Goal: Navigation & Orientation: Find specific page/section

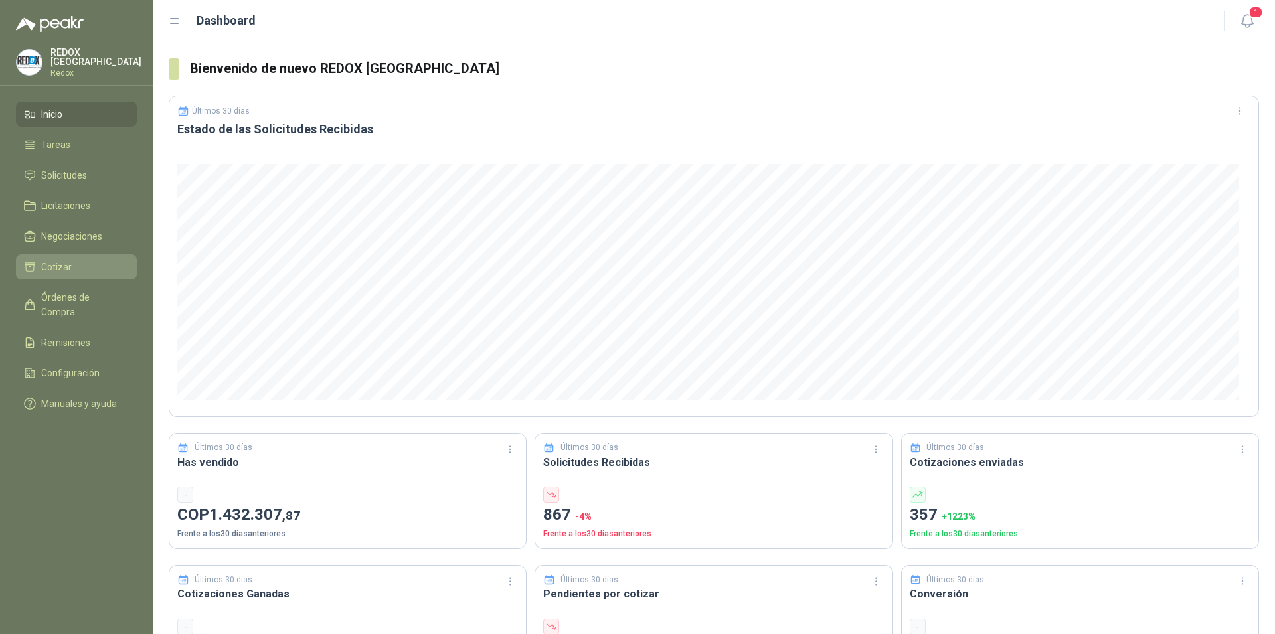
click at [68, 262] on span "Cotizar" at bounding box center [56, 267] width 31 height 15
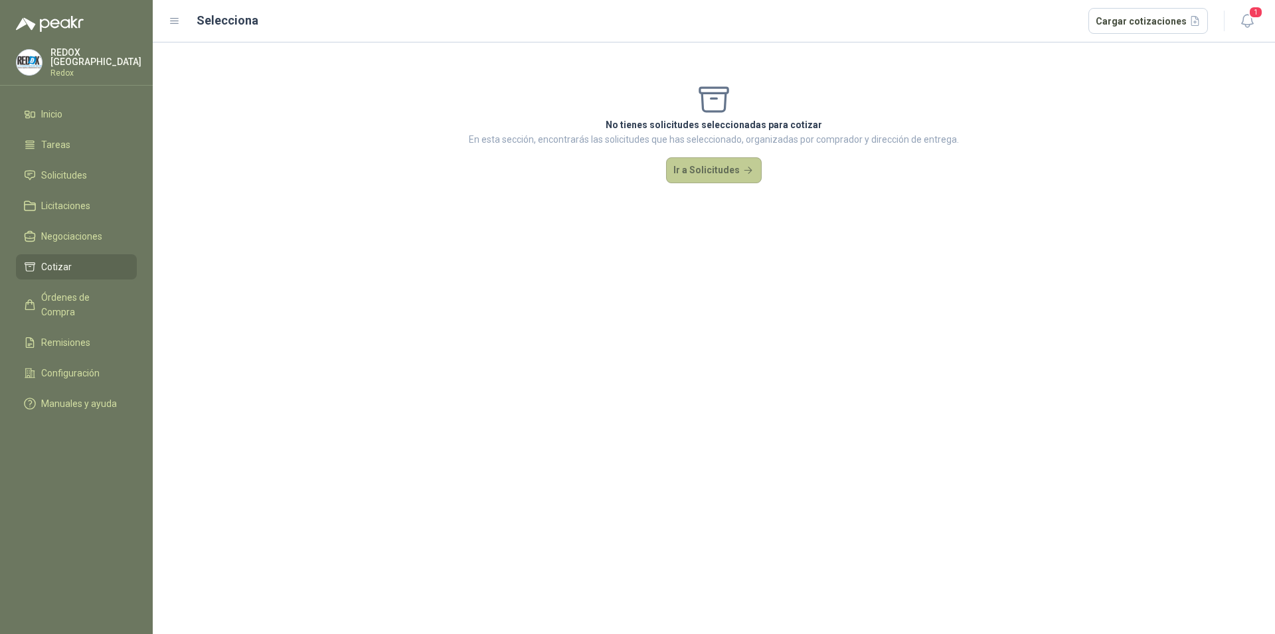
click at [711, 173] on button "Ir a Solicitudes" at bounding box center [714, 170] width 96 height 27
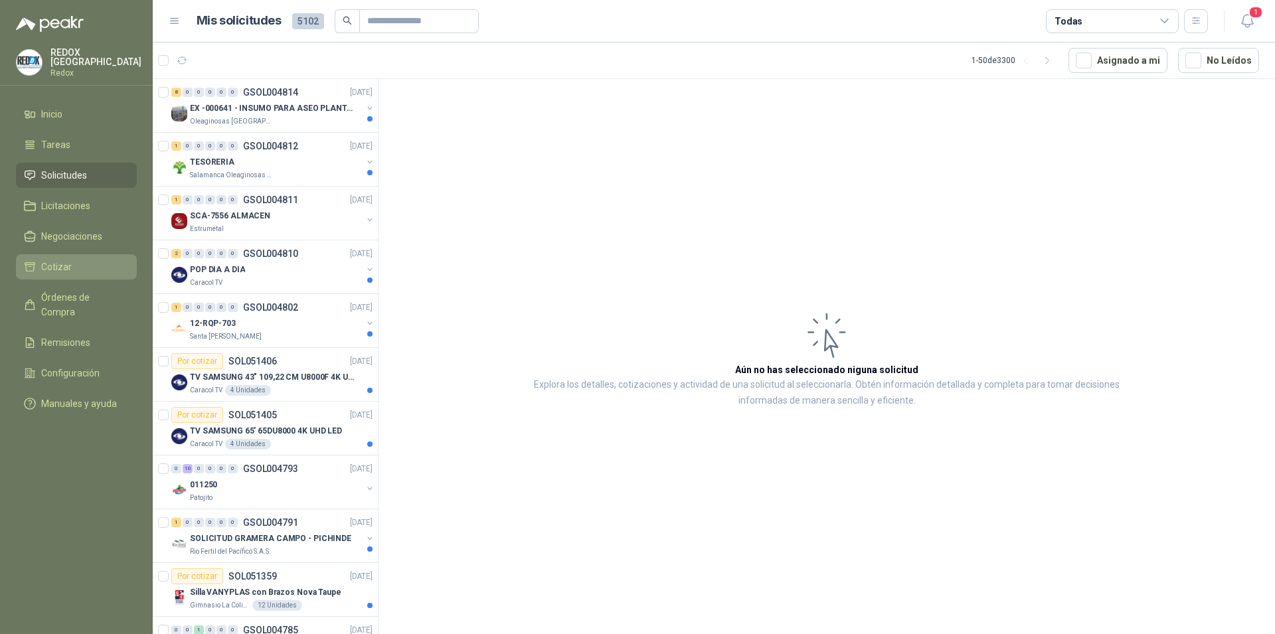
click at [68, 262] on span "Cotizar" at bounding box center [56, 267] width 31 height 15
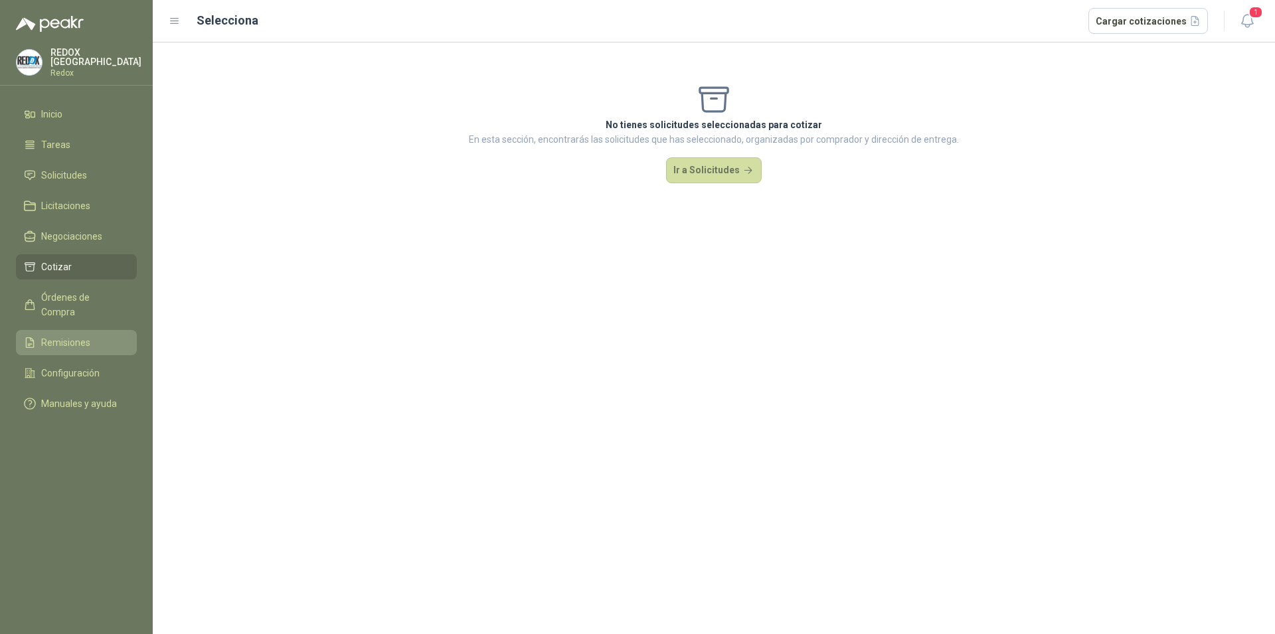
click at [70, 335] on span "Remisiones" at bounding box center [65, 342] width 49 height 15
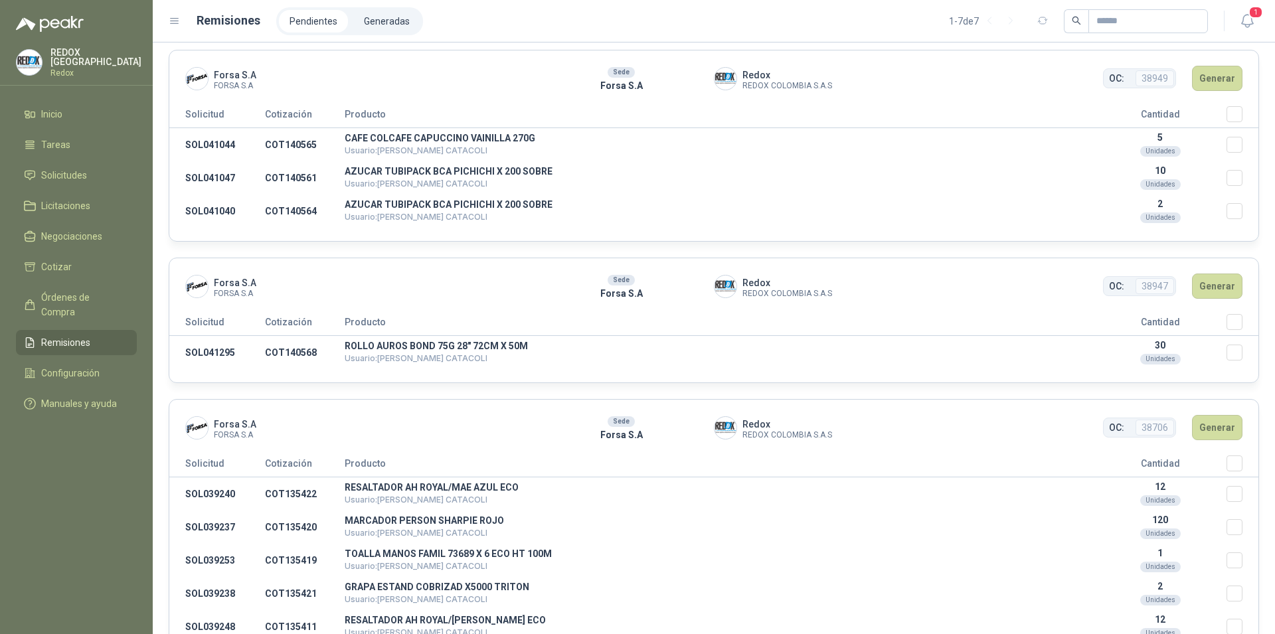
scroll to position [1178, 0]
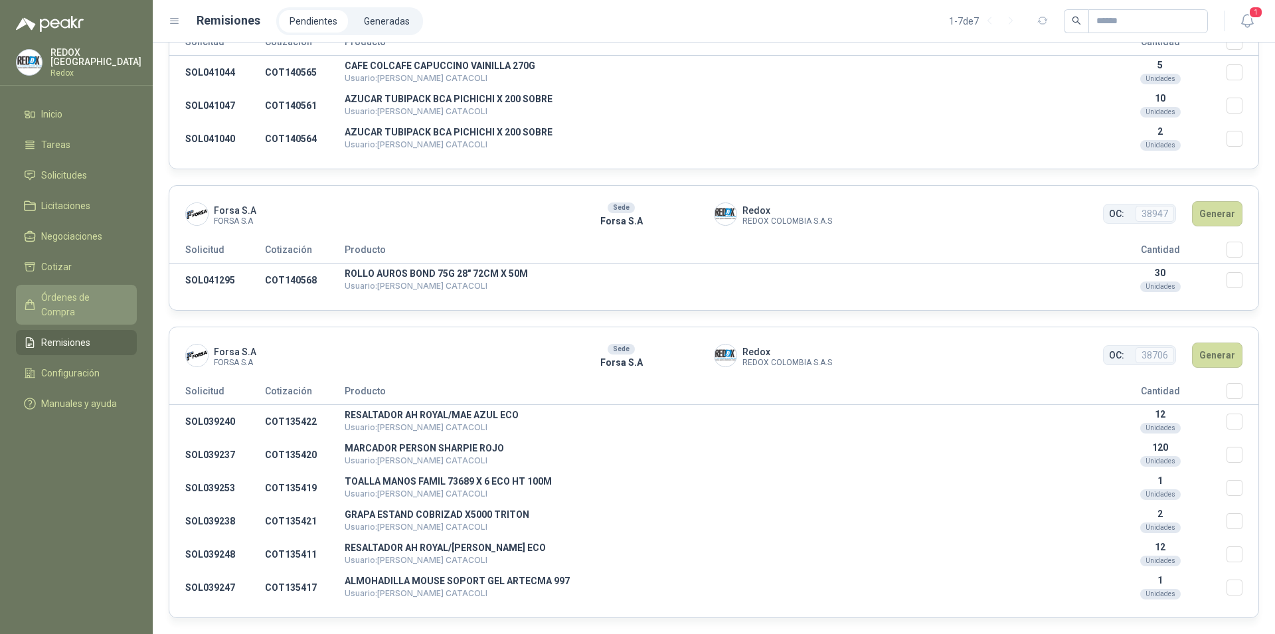
click at [66, 294] on span "Órdenes de Compra" at bounding box center [82, 304] width 83 height 29
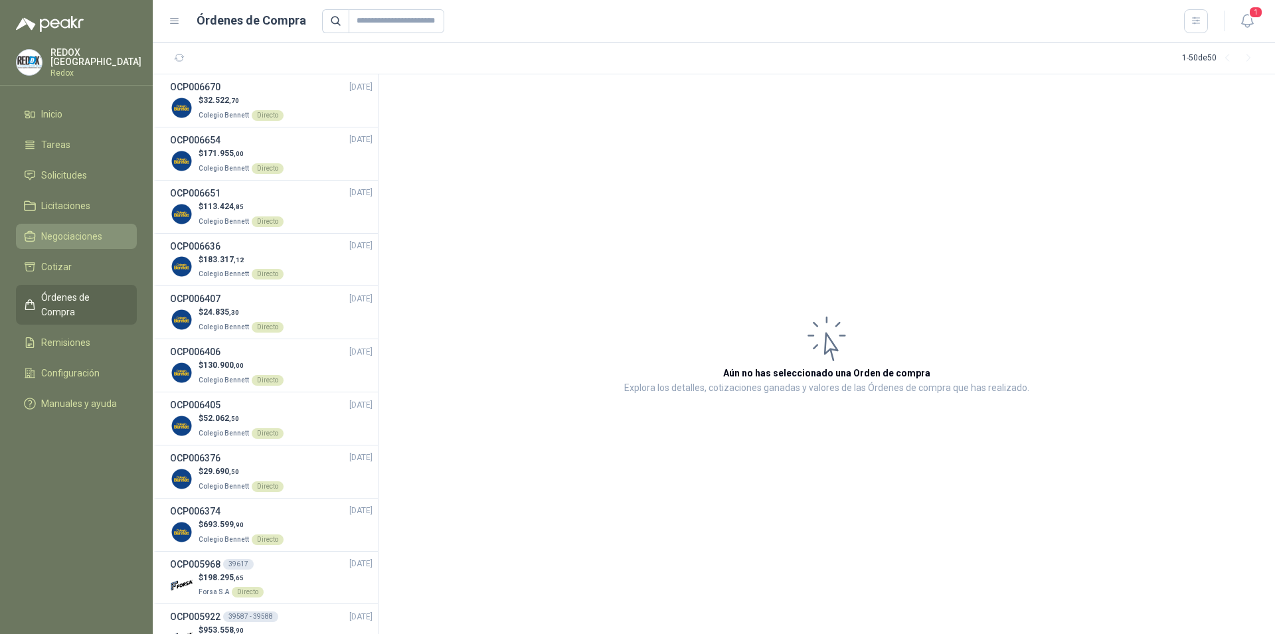
click at [64, 229] on span "Negociaciones" at bounding box center [71, 236] width 61 height 15
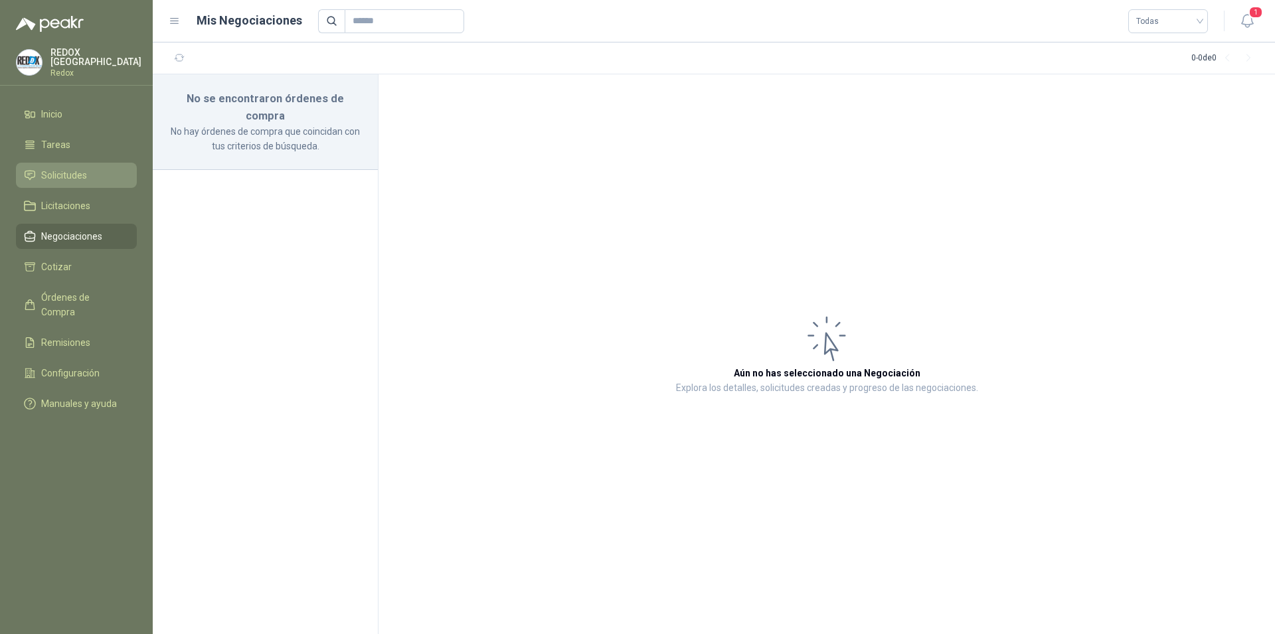
click at [69, 169] on span "Solicitudes" at bounding box center [64, 175] width 46 height 15
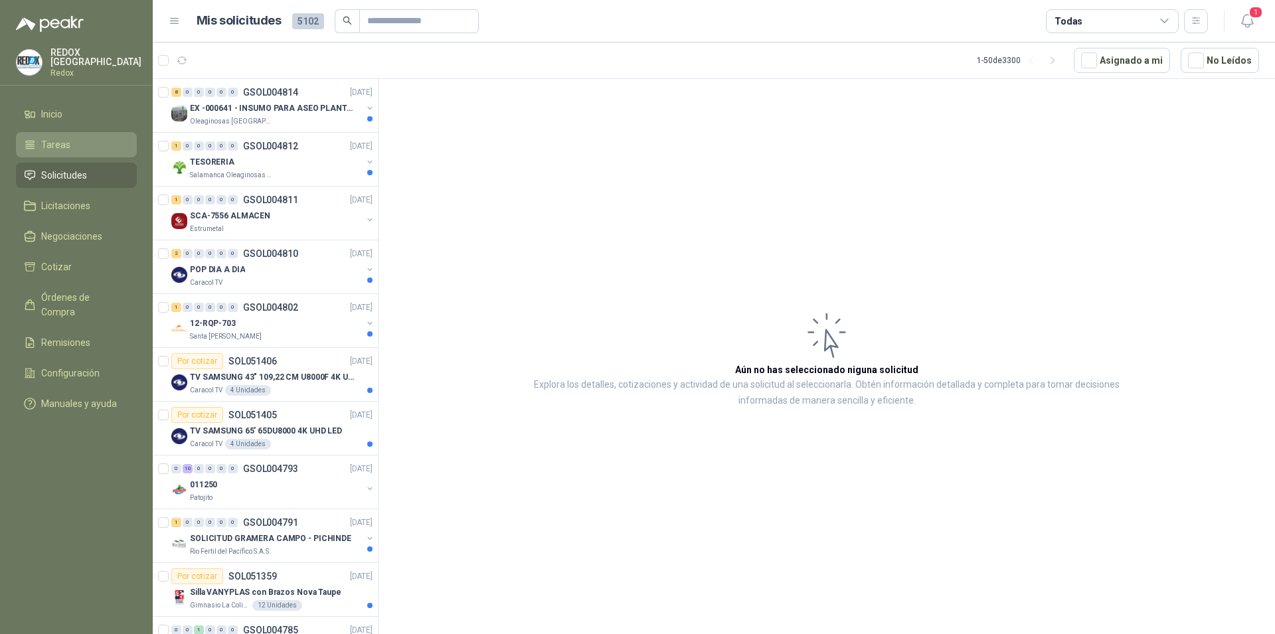
click at [66, 147] on span "Tareas" at bounding box center [55, 145] width 29 height 15
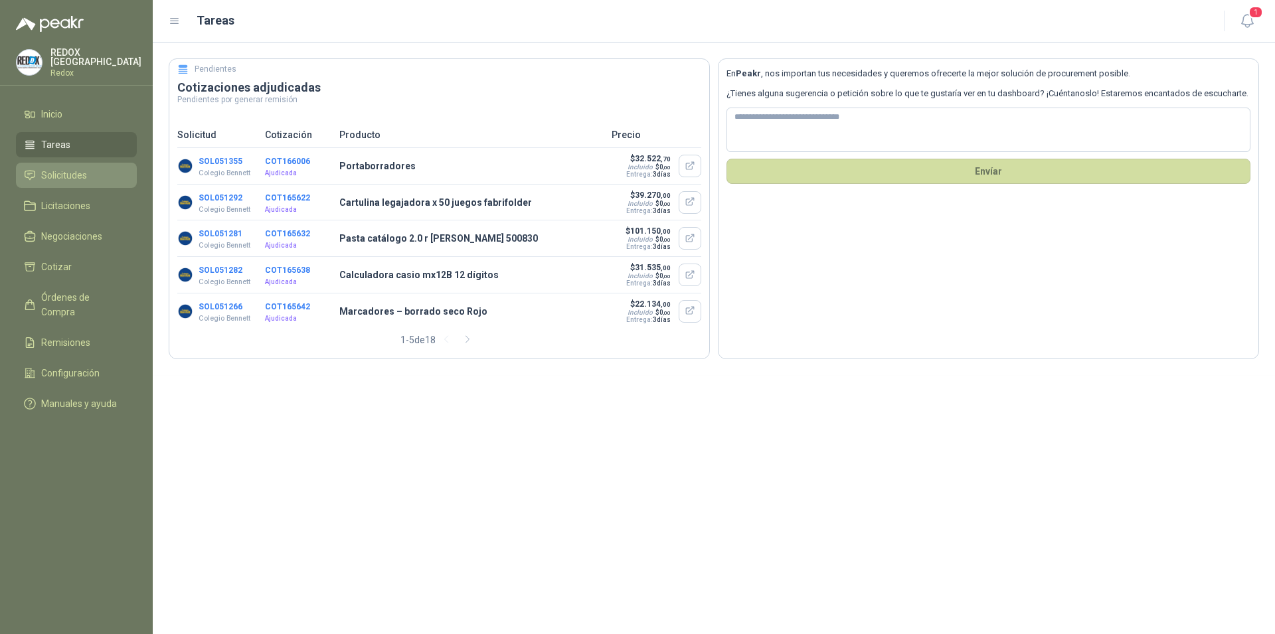
click at [57, 168] on span "Solicitudes" at bounding box center [64, 175] width 46 height 15
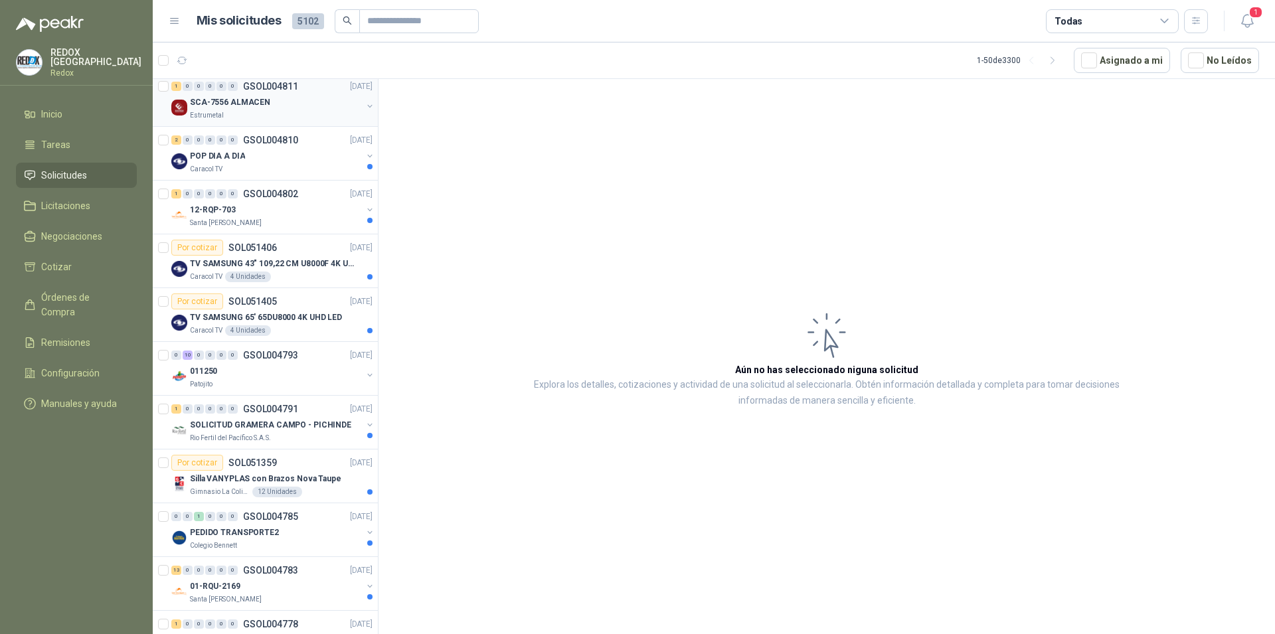
scroll to position [271, 0]
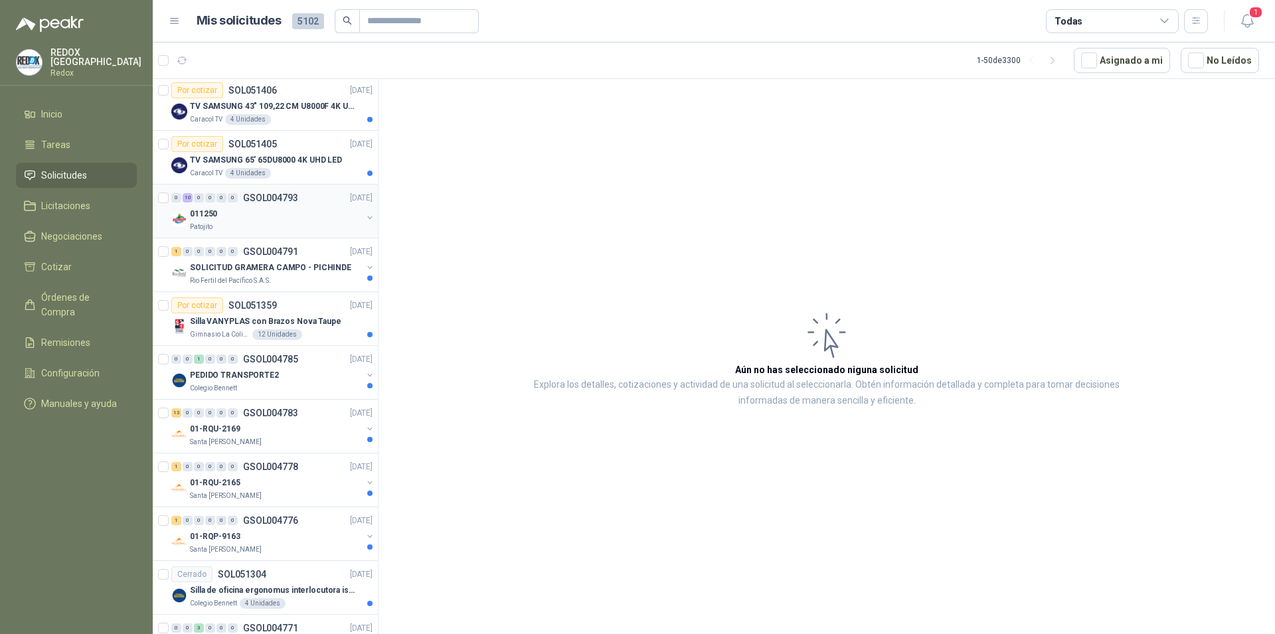
click at [251, 221] on div "011250" at bounding box center [276, 214] width 172 height 16
